Goal: Navigation & Orientation: Find specific page/section

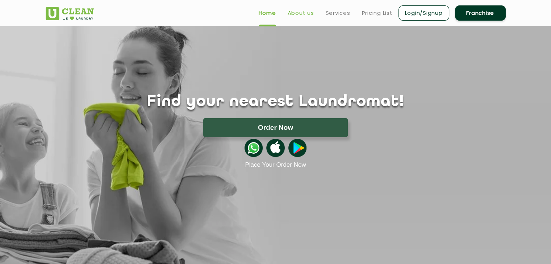
click at [307, 15] on link "About us" at bounding box center [300, 13] width 26 height 9
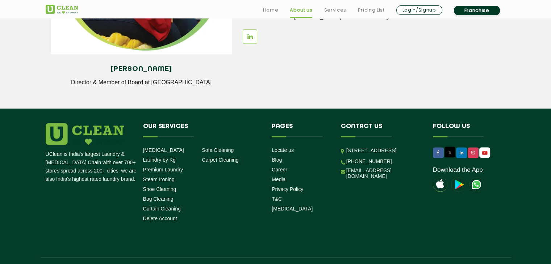
scroll to position [1031, 0]
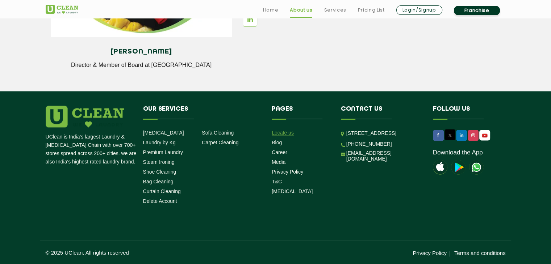
click at [285, 134] on link "Locate us" at bounding box center [283, 133] width 22 height 6
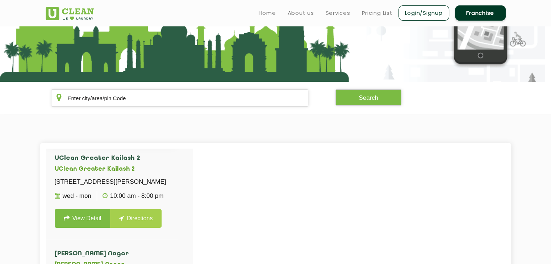
scroll to position [85, 0]
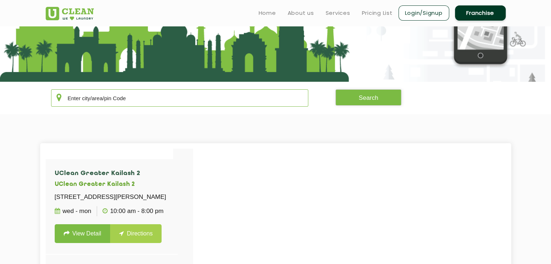
click at [176, 100] on input "text" at bounding box center [179, 97] width 257 height 17
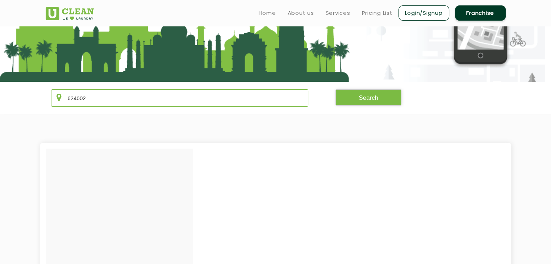
scroll to position [0, 0]
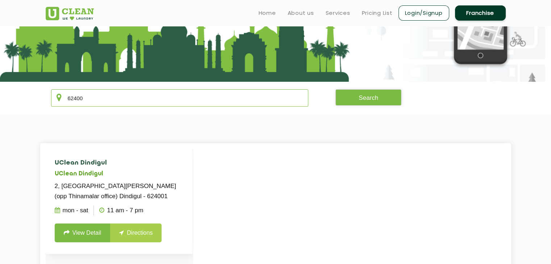
type input "62400"
click at [127, 242] on link "Directions" at bounding box center [135, 233] width 51 height 19
click at [97, 243] on link "View Detail" at bounding box center [83, 233] width 56 height 19
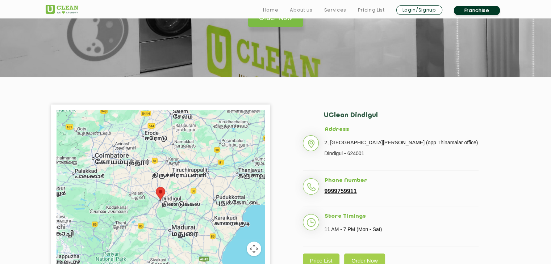
scroll to position [91, 0]
